Goal: Transaction & Acquisition: Purchase product/service

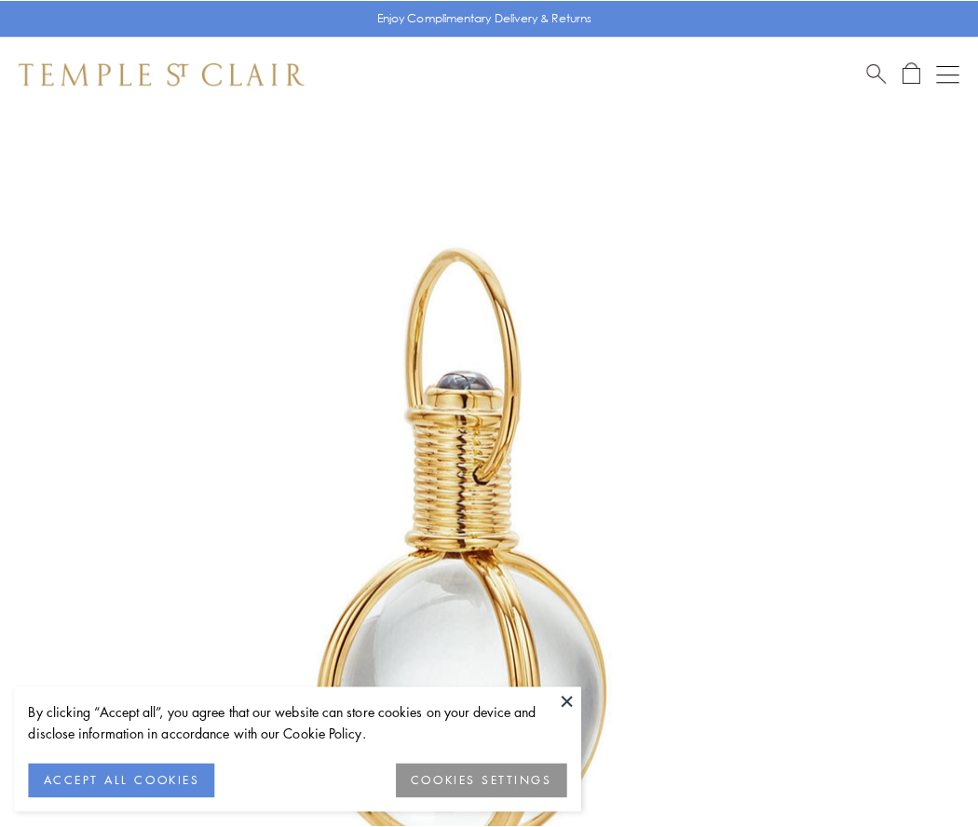
scroll to position [486, 0]
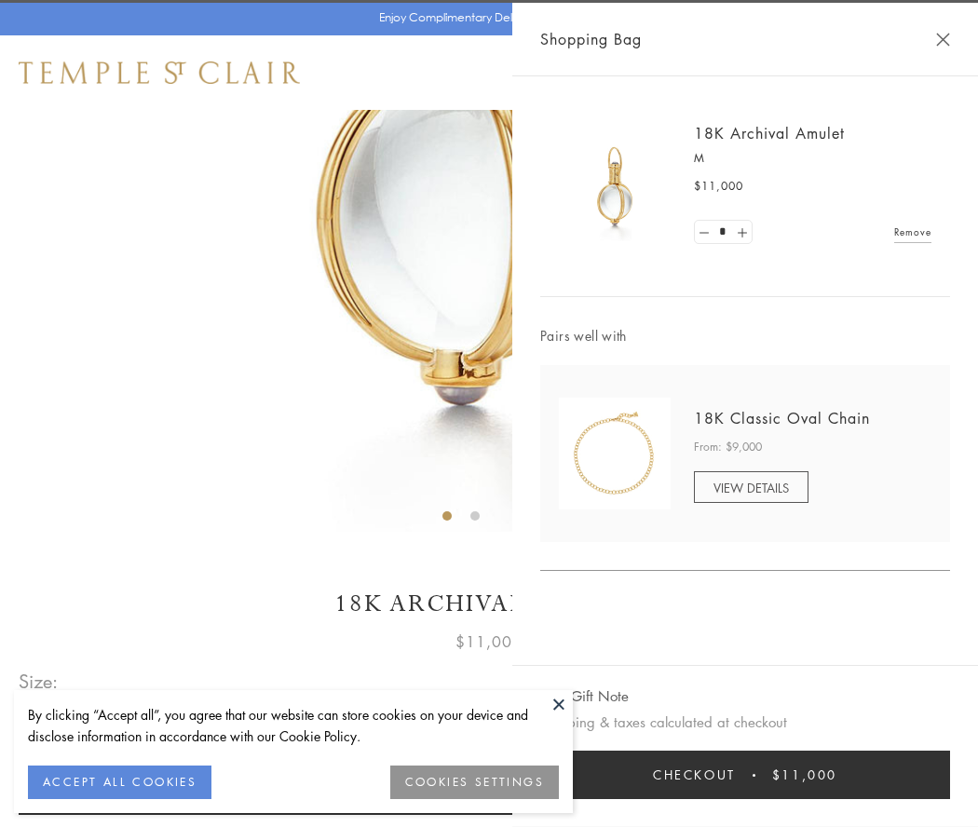
click at [745, 775] on button "Checkout $11,000" at bounding box center [745, 774] width 410 height 48
